Goal: Task Accomplishment & Management: Complete application form

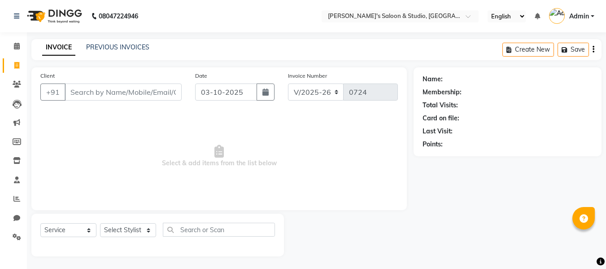
select select "7536"
select select "service"
click at [81, 91] on input "Client" at bounding box center [123, 90] width 117 height 17
type input "9667502175"
click at [158, 97] on button "Add Client" at bounding box center [158, 91] width 46 height 17
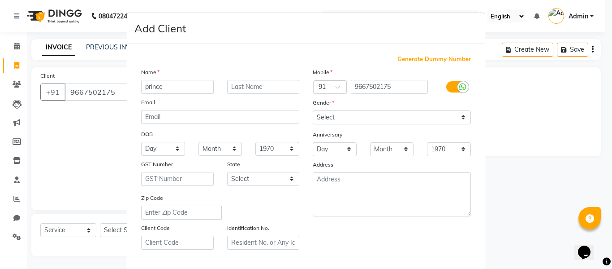
type input "prince"
click at [386, 122] on select "Select [DEMOGRAPHIC_DATA] [DEMOGRAPHIC_DATA] Other Prefer Not To Say" at bounding box center [392, 117] width 158 height 14
select select "[DEMOGRAPHIC_DATA]"
click at [313, 110] on select "Select [DEMOGRAPHIC_DATA] [DEMOGRAPHIC_DATA] Other Prefer Not To Say" at bounding box center [392, 117] width 158 height 14
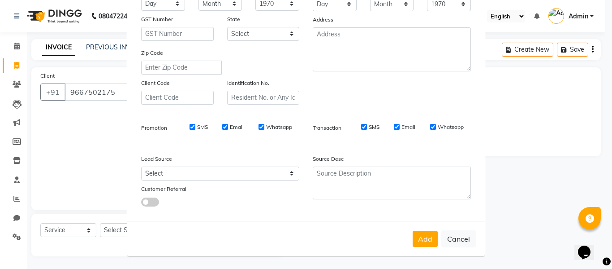
scroll to position [145, 0]
click at [414, 231] on button "Add" at bounding box center [425, 238] width 25 height 16
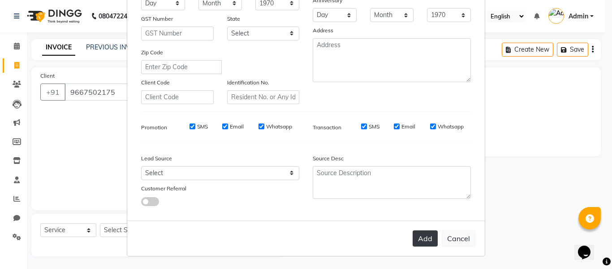
click at [417, 236] on button "Add" at bounding box center [425, 238] width 25 height 16
click at [414, 233] on button "Add" at bounding box center [425, 238] width 25 height 16
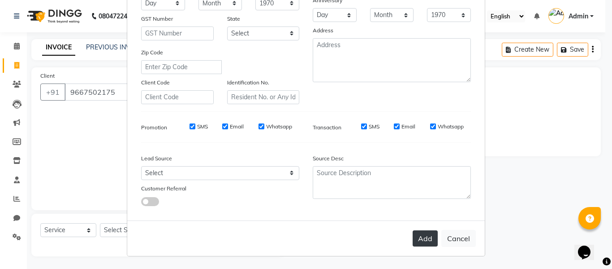
click at [414, 233] on button "Add" at bounding box center [425, 238] width 25 height 16
click at [429, 234] on button "Add" at bounding box center [425, 238] width 25 height 16
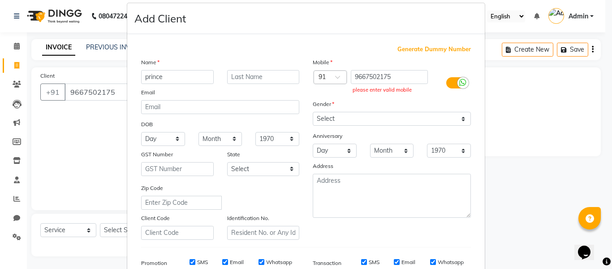
scroll to position [0, 0]
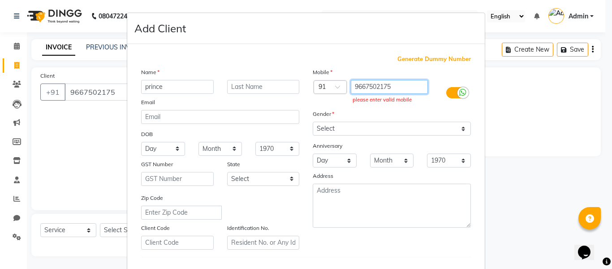
click at [395, 87] on input "9667502175" at bounding box center [390, 87] width 78 height 14
type input "9"
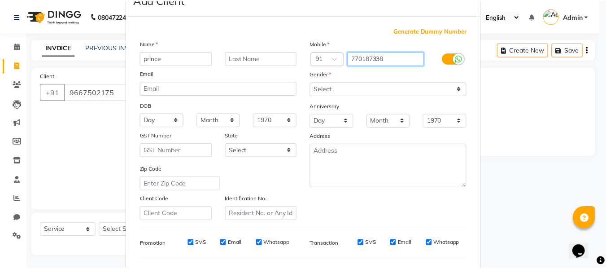
scroll to position [145, 0]
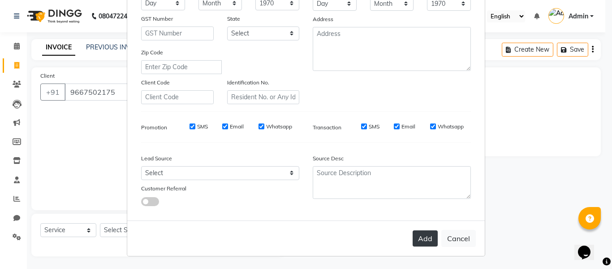
type input "770187338"
click at [413, 243] on button "Add" at bounding box center [425, 238] width 25 height 16
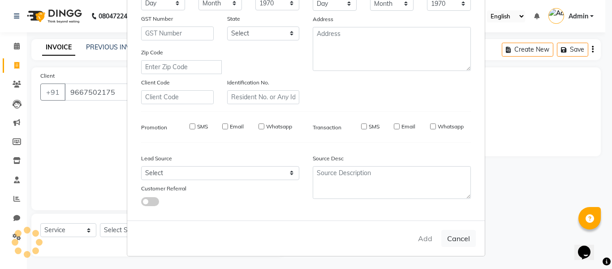
type input "770187338"
select select
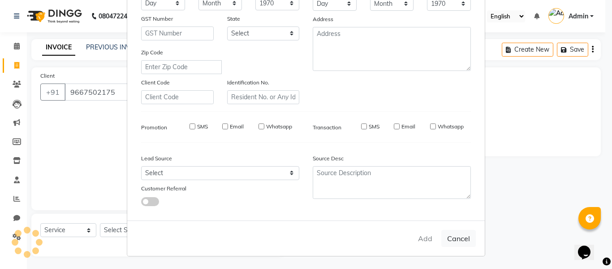
select select
checkbox input "false"
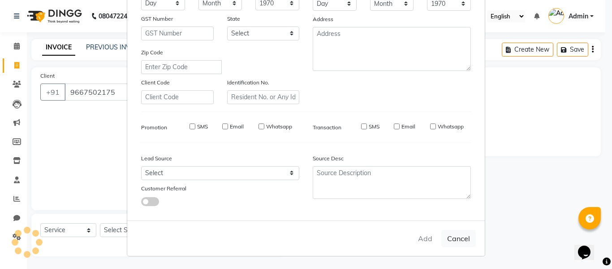
checkbox input "false"
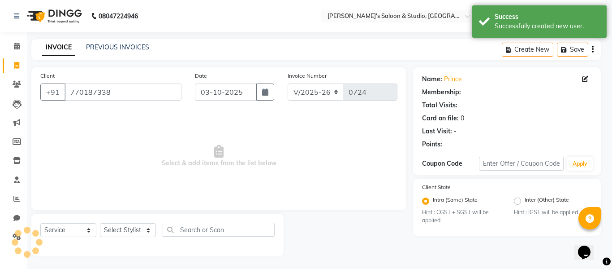
select select "1: Object"
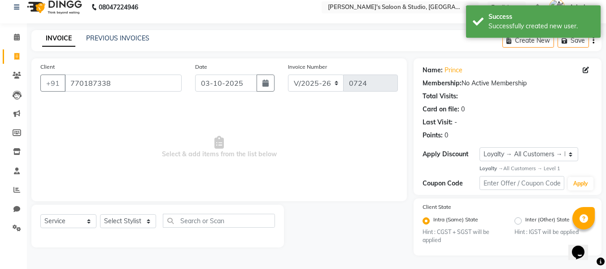
scroll to position [0, 0]
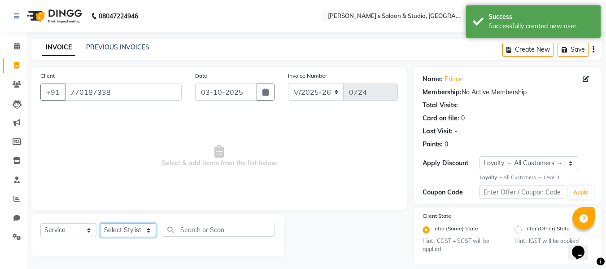
click at [148, 230] on select "Select Stylist [PERSON_NAME] Kajal [PERSON_NAME] [PERSON_NAME]" at bounding box center [128, 230] width 56 height 14
select select "93254"
click at [100, 223] on select "Select Stylist [PERSON_NAME] Kajal [PERSON_NAME] [PERSON_NAME]" at bounding box center [128, 230] width 56 height 14
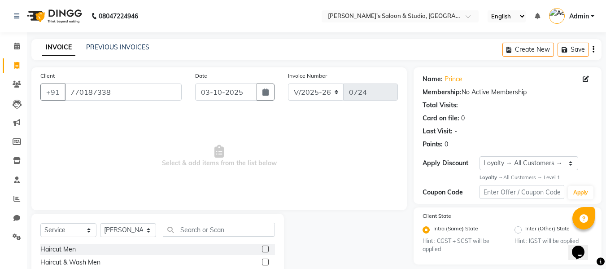
click at [262, 248] on label at bounding box center [265, 248] width 7 height 7
click at [262, 248] on input "checkbox" at bounding box center [265, 249] width 6 height 6
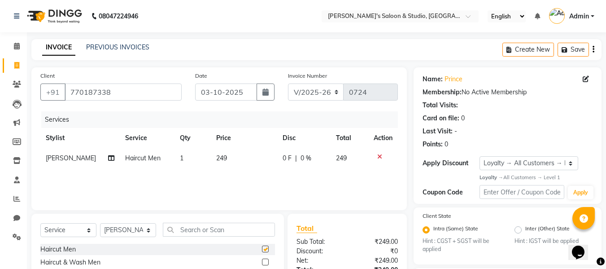
checkbox input "false"
click at [262, 261] on label at bounding box center [265, 261] width 7 height 7
click at [262, 261] on input "checkbox" at bounding box center [265, 262] width 6 height 6
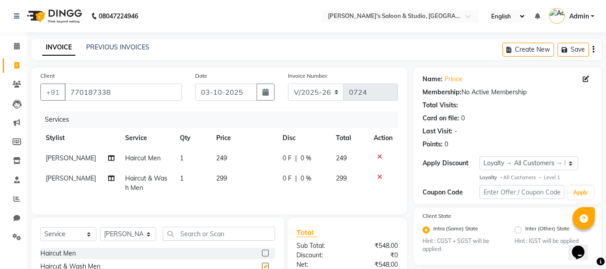
checkbox input "false"
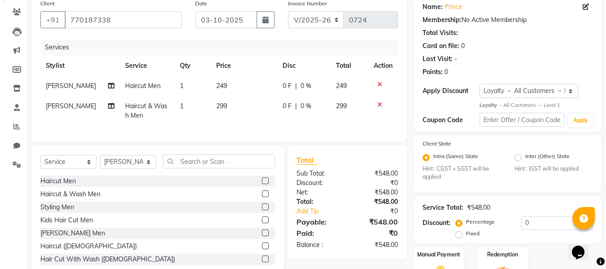
scroll to position [90, 0]
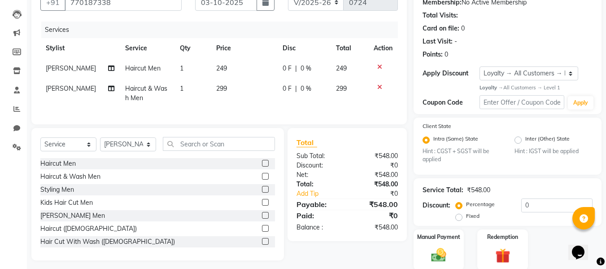
click at [262, 218] on label at bounding box center [265, 215] width 7 height 7
click at [262, 218] on input "checkbox" at bounding box center [265, 216] width 6 height 6
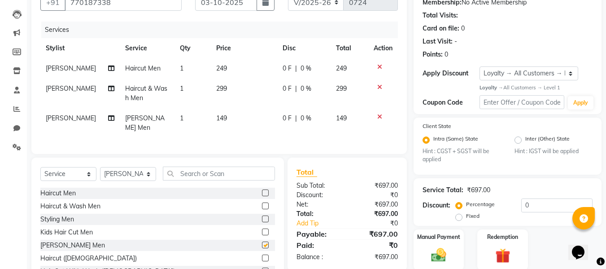
checkbox input "false"
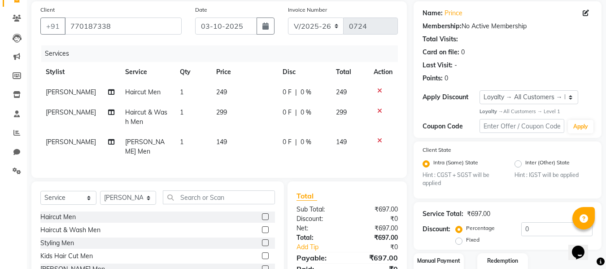
scroll to position [45, 0]
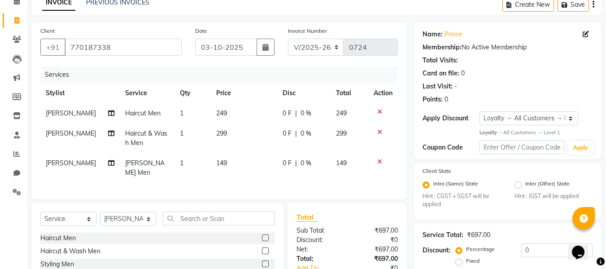
click at [220, 113] on span "249" at bounding box center [221, 113] width 11 height 8
select select "93254"
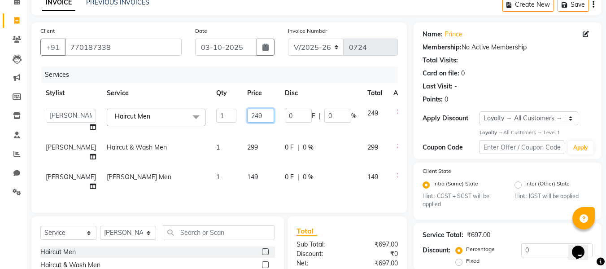
click at [247, 115] on input "249" at bounding box center [260, 115] width 27 height 14
type input "2"
type input "99"
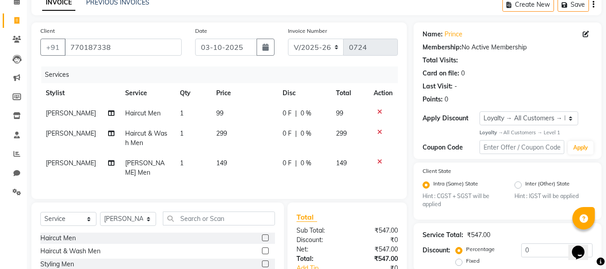
click at [235, 144] on td "299" at bounding box center [244, 138] width 66 height 30
select select "93254"
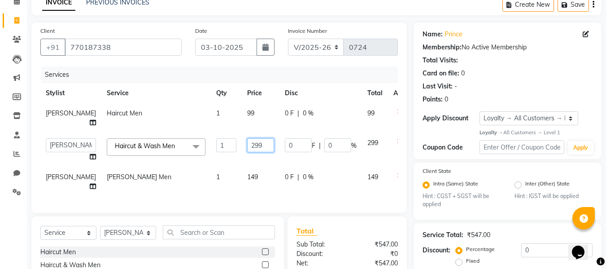
click at [247, 138] on input "299" at bounding box center [260, 145] width 27 height 14
type input "2"
type input "99"
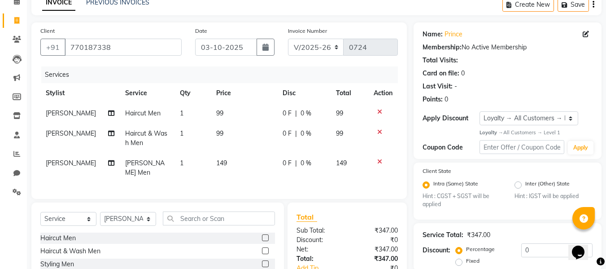
click at [231, 165] on td "149" at bounding box center [244, 168] width 66 height 30
select select "93254"
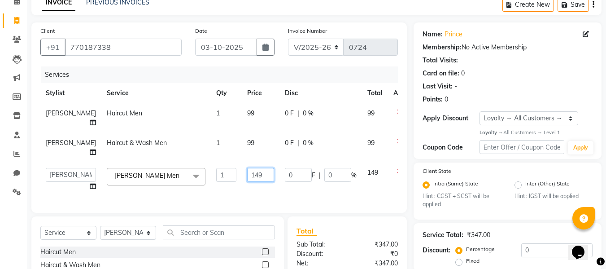
click at [247, 168] on input "149" at bounding box center [260, 175] width 27 height 14
type input "1"
type input "99"
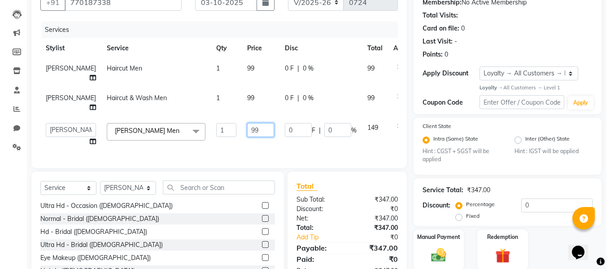
scroll to position [2017, 0]
click at [242, 67] on td "99" at bounding box center [261, 73] width 38 height 30
select select "93254"
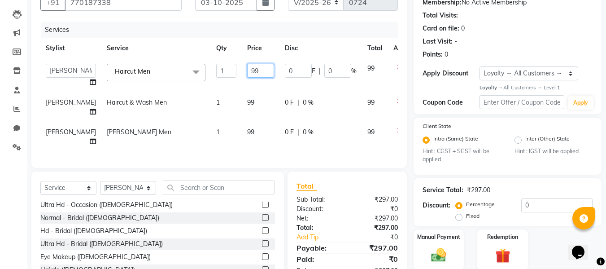
click at [247, 68] on input "99" at bounding box center [260, 71] width 27 height 14
type input "9"
type input "199"
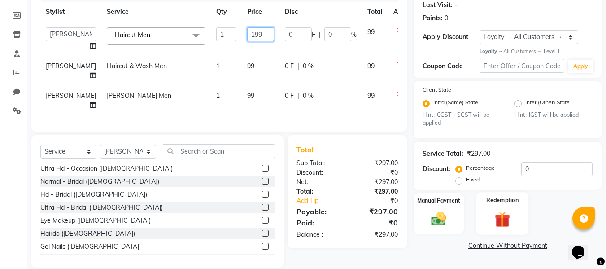
scroll to position [81, 0]
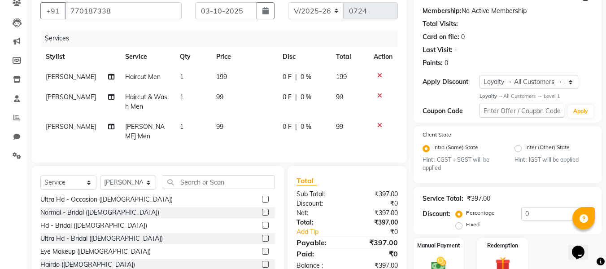
click at [381, 73] on icon at bounding box center [379, 75] width 5 height 6
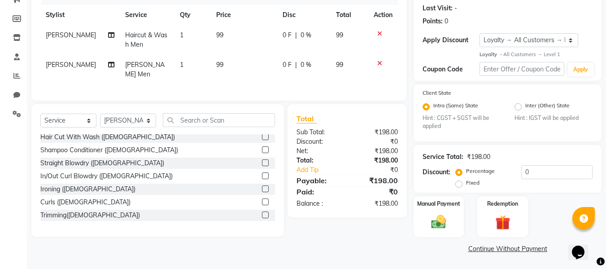
scroll to position [0, 0]
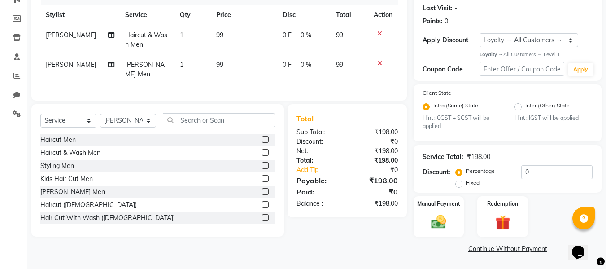
click at [262, 136] on label at bounding box center [265, 139] width 7 height 7
click at [262, 137] on input "checkbox" at bounding box center [265, 140] width 6 height 6
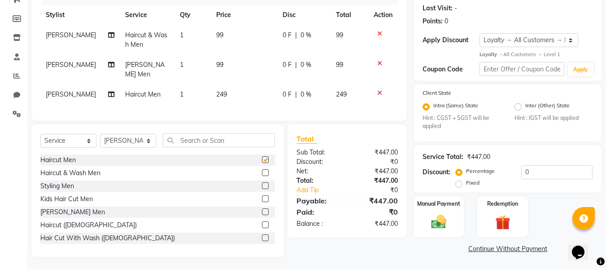
checkbox input "false"
click at [222, 86] on td "249" at bounding box center [244, 94] width 66 height 20
select select "93254"
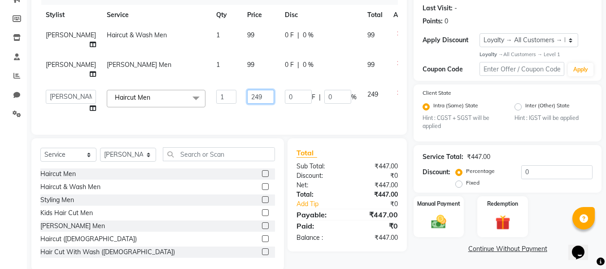
click at [247, 90] on input "249" at bounding box center [260, 97] width 27 height 14
type input "2"
type input "199"
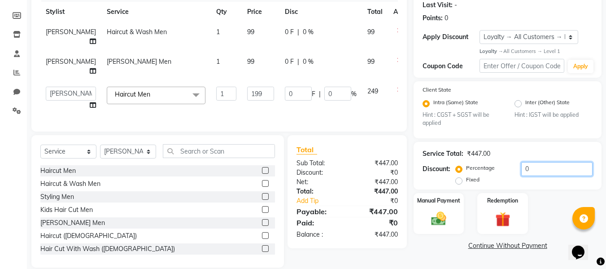
scroll to position [123, 0]
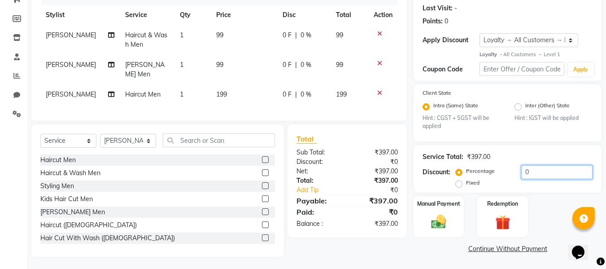
click at [529, 169] on input "0" at bounding box center [556, 172] width 71 height 14
click at [480, 156] on div "₹397.00" at bounding box center [478, 156] width 23 height 9
click at [492, 156] on div "Service Total: ₹397.00" at bounding box center [507, 156] width 170 height 9
click at [486, 156] on div "₹397.00" at bounding box center [478, 156] width 23 height 9
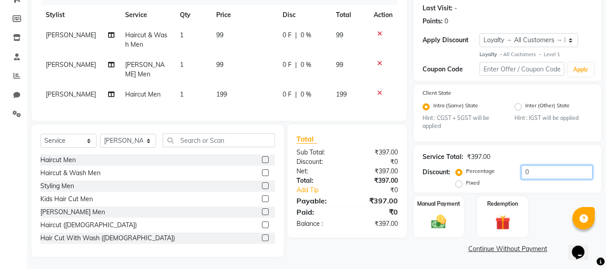
click at [525, 171] on input "0" at bounding box center [556, 172] width 71 height 14
click at [534, 172] on input "100" at bounding box center [556, 172] width 71 height 14
type input "1"
click at [466, 183] on label "Fixed" at bounding box center [472, 182] width 13 height 8
click at [457, 183] on input "Fixed" at bounding box center [460, 182] width 6 height 6
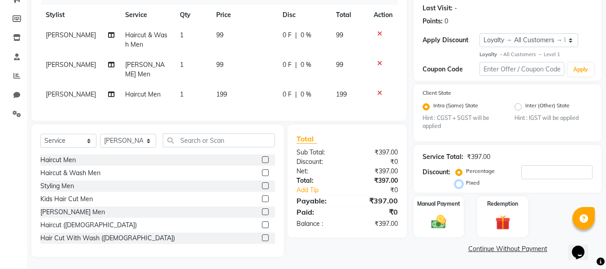
radio input "true"
click at [533, 171] on input "number" at bounding box center [556, 172] width 71 height 14
type input "4"
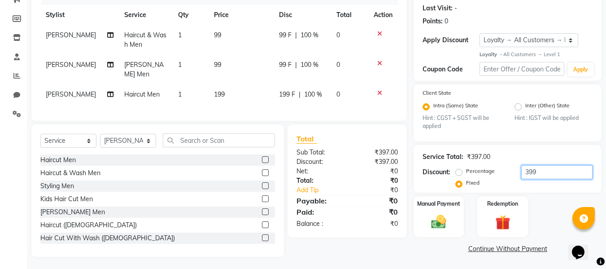
type input "399"
click at [511, 246] on link "Continue Without Payment" at bounding box center [507, 248] width 184 height 9
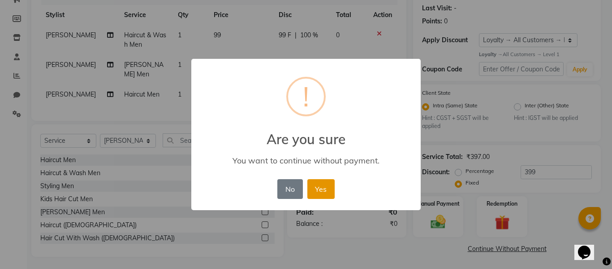
click at [313, 195] on button "Yes" at bounding box center [321, 189] width 27 height 20
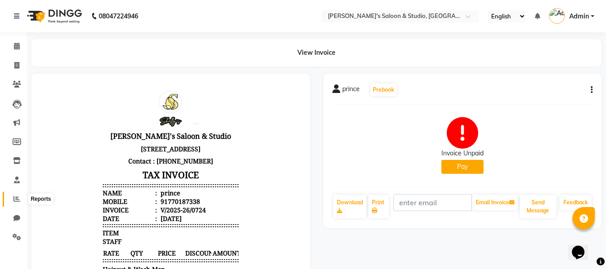
click at [20, 196] on icon at bounding box center [16, 198] width 7 height 7
